Goal: Task Accomplishment & Management: Manage account settings

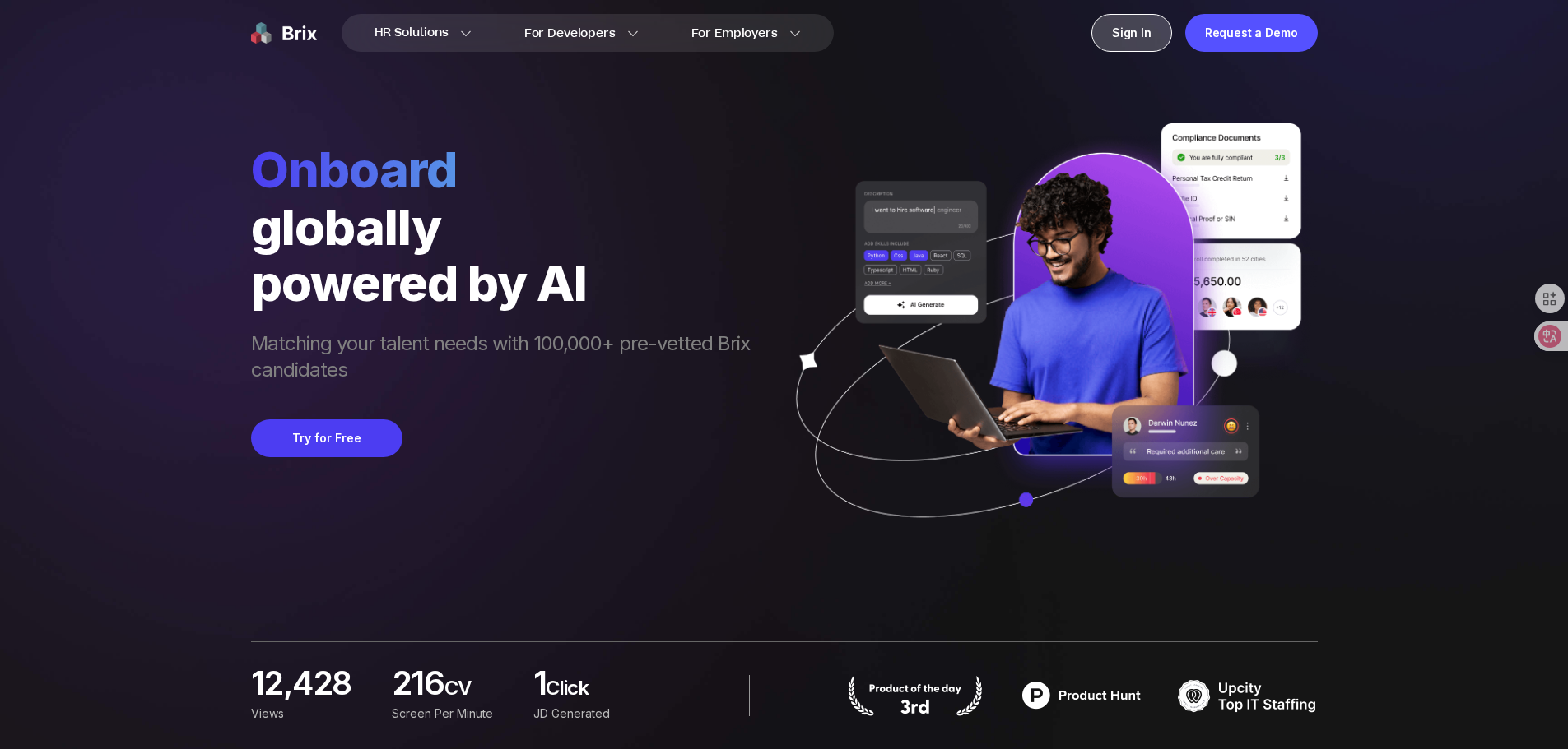
click at [1135, 37] on div "Sign In" at bounding box center [1131, 33] width 81 height 37
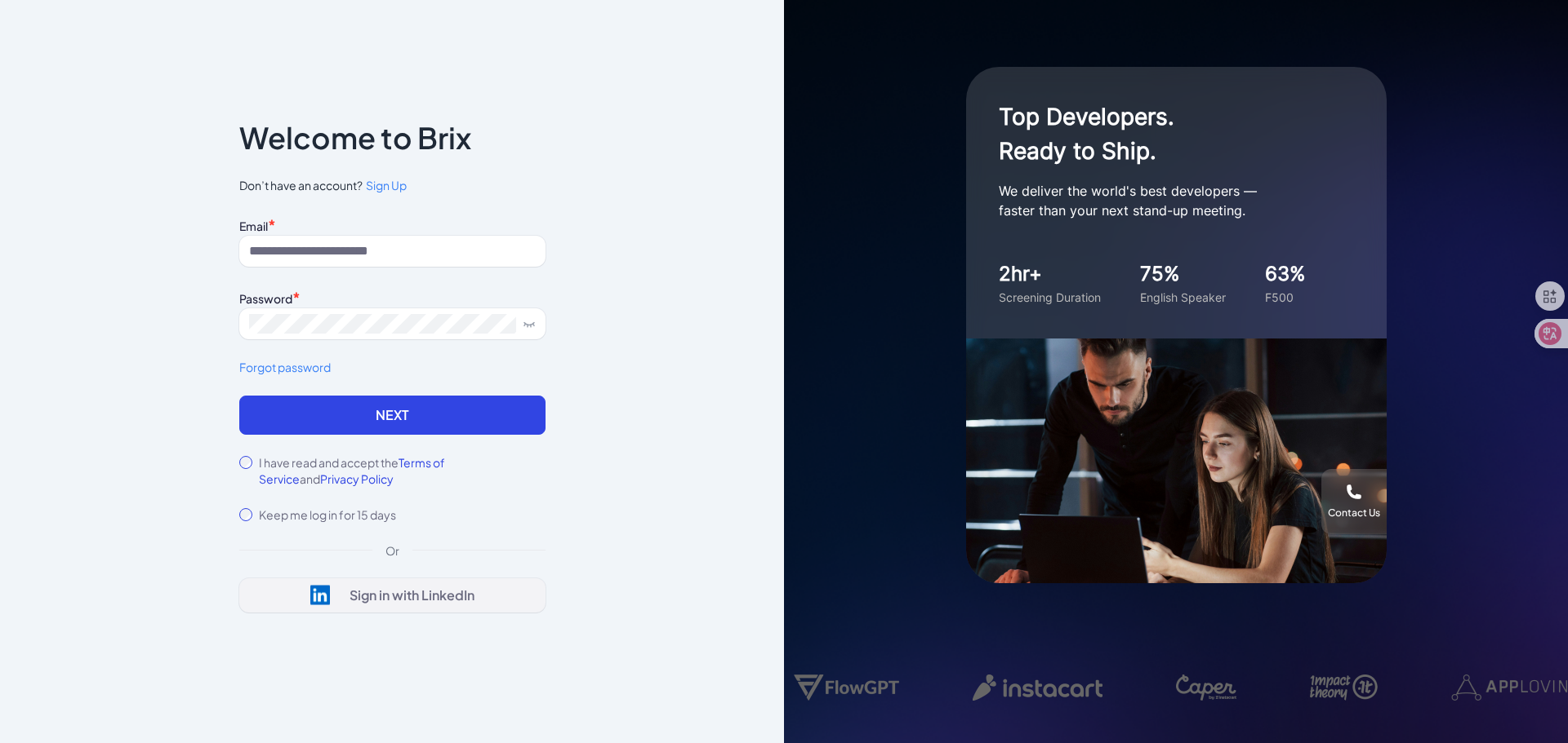
click at [374, 595] on div "Sign in with LinkedIn" at bounding box center [411, 595] width 125 height 16
